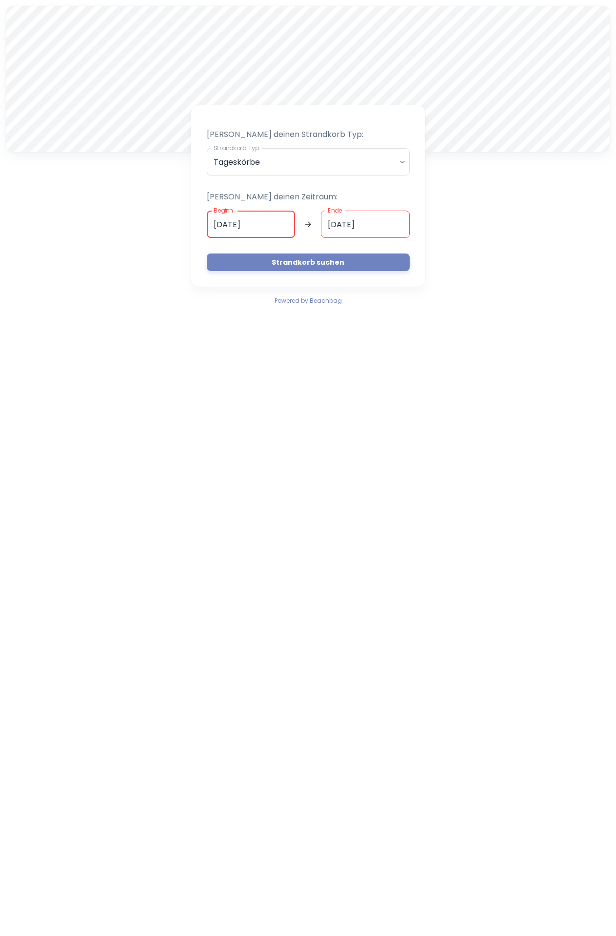
click at [239, 230] on input "[DATE]" at bounding box center [251, 224] width 89 height 27
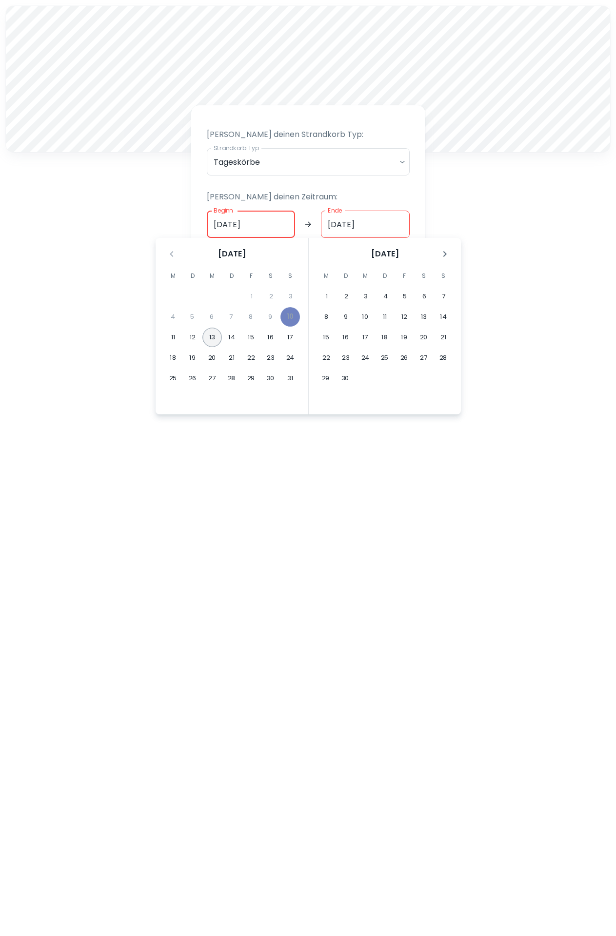
click at [213, 336] on button "13" at bounding box center [212, 338] width 20 height 20
type input "[DATE]"
click at [213, 336] on button "13" at bounding box center [212, 338] width 20 height 20
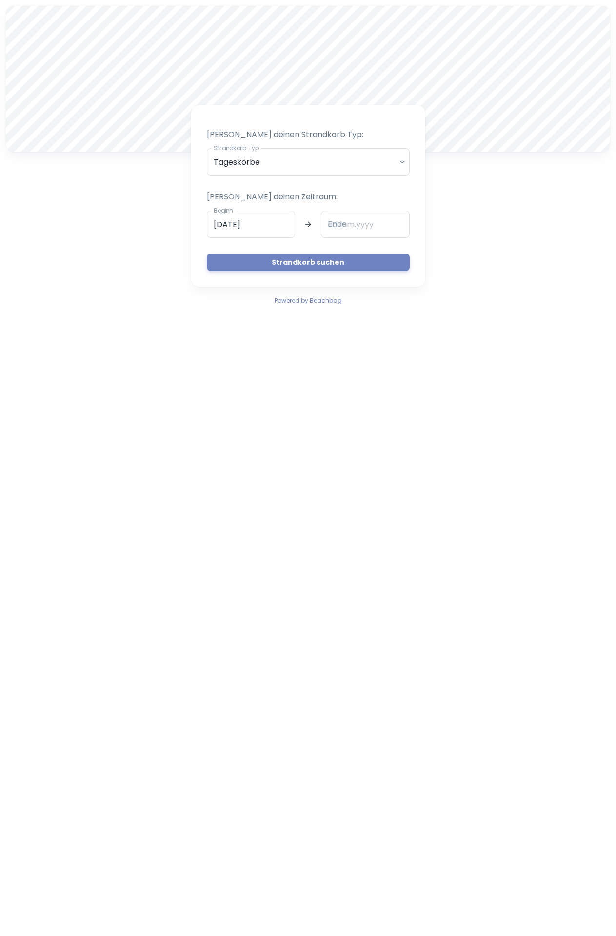
type input "[DATE]"
click at [329, 261] on button "Strandkorb suchen" at bounding box center [308, 263] width 203 height 18
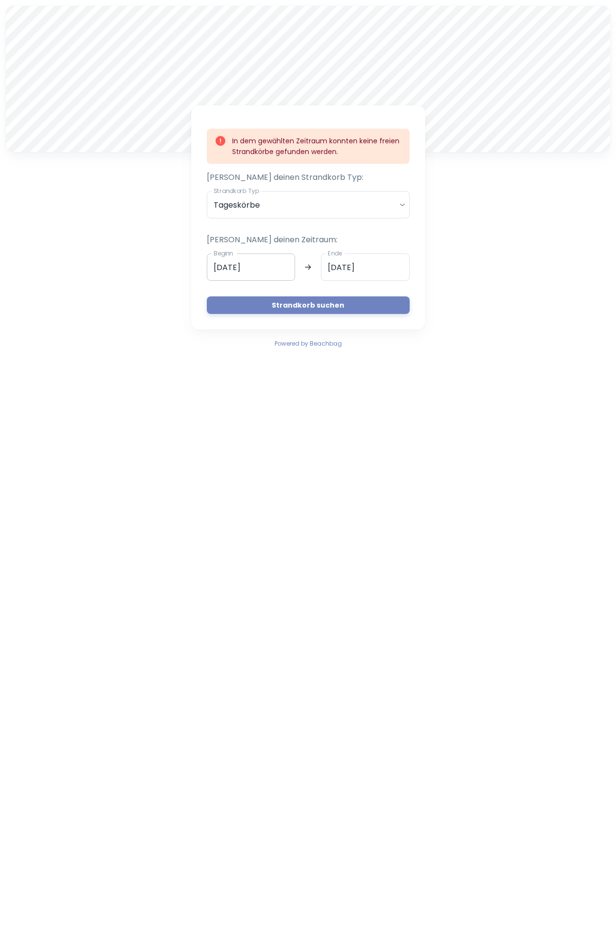
click at [256, 267] on input "[DATE]" at bounding box center [251, 267] width 89 height 27
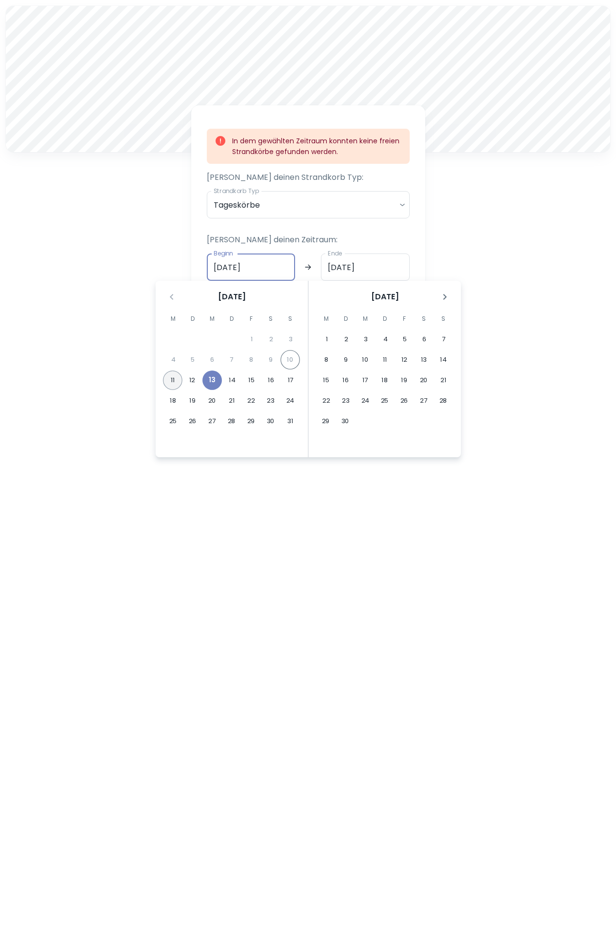
click at [173, 381] on button "11" at bounding box center [173, 381] width 20 height 20
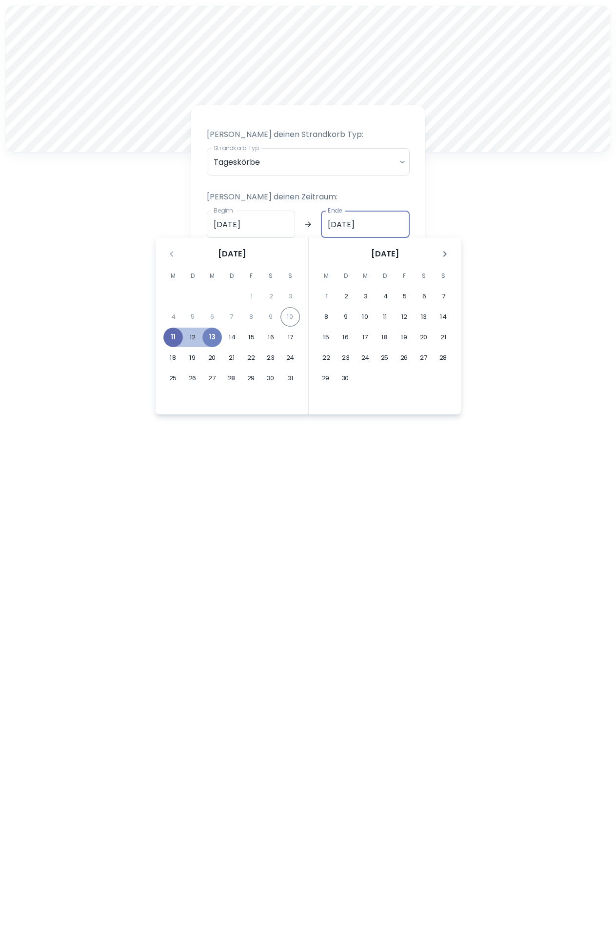
type input "[DATE]"
click at [174, 338] on button "11" at bounding box center [173, 338] width 20 height 20
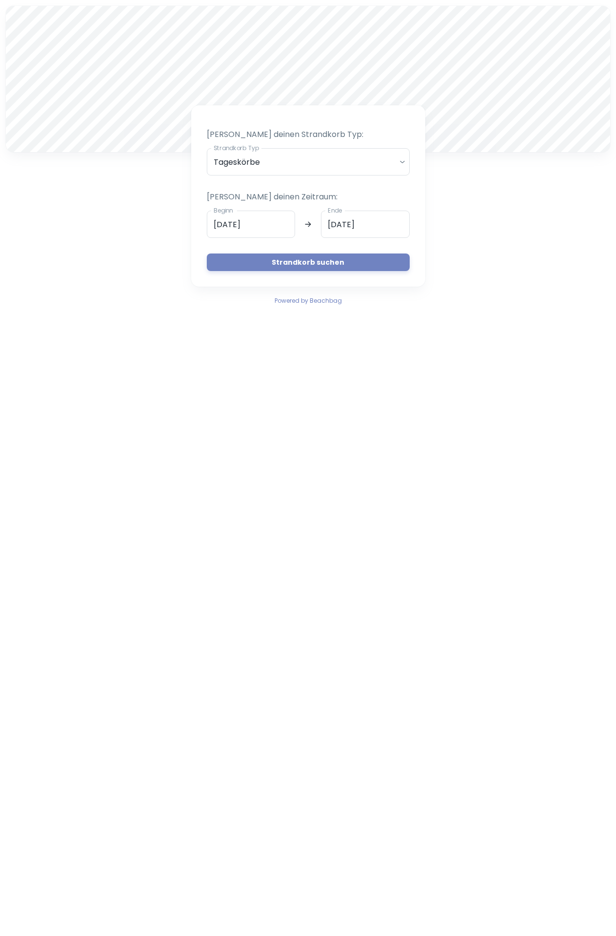
type input "[DATE]"
click at [297, 254] on button "Strandkorb suchen" at bounding box center [308, 263] width 203 height 18
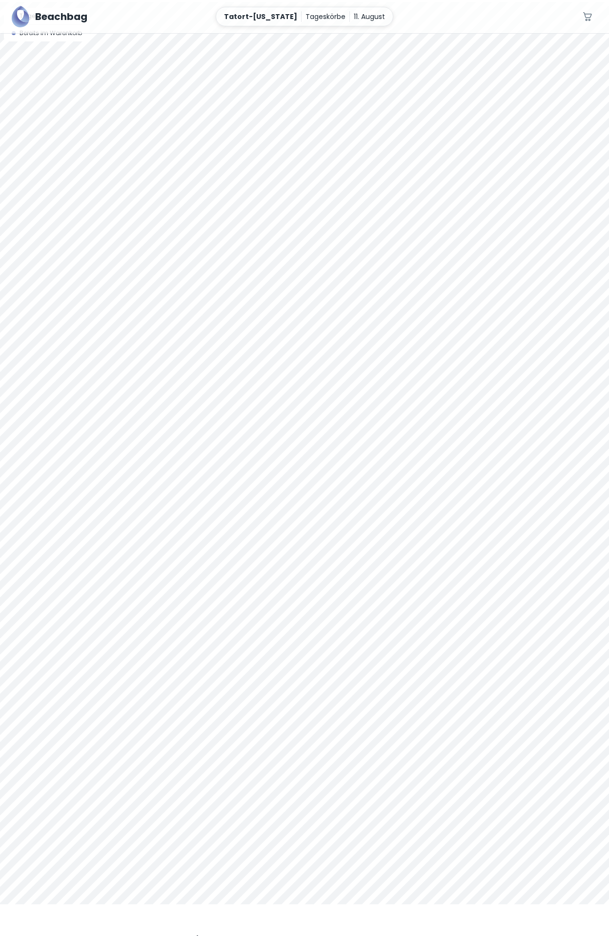
scroll to position [43, 0]
drag, startPoint x: 207, startPoint y: 484, endPoint x: 246, endPoint y: 496, distance: 41.0
click at [246, 496] on div at bounding box center [304, 442] width 609 height 903
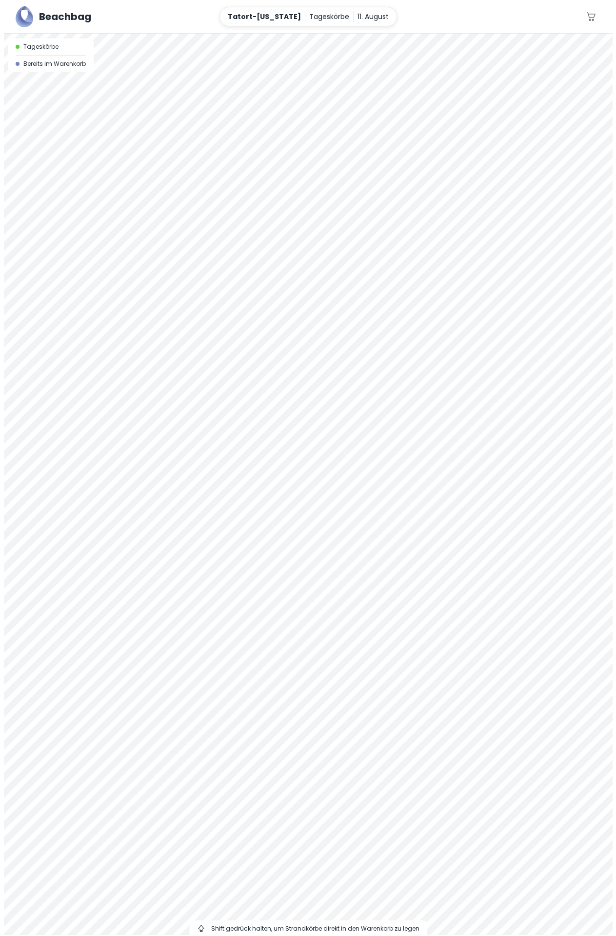
scroll to position [0, 0]
